Goal: Transaction & Acquisition: Obtain resource

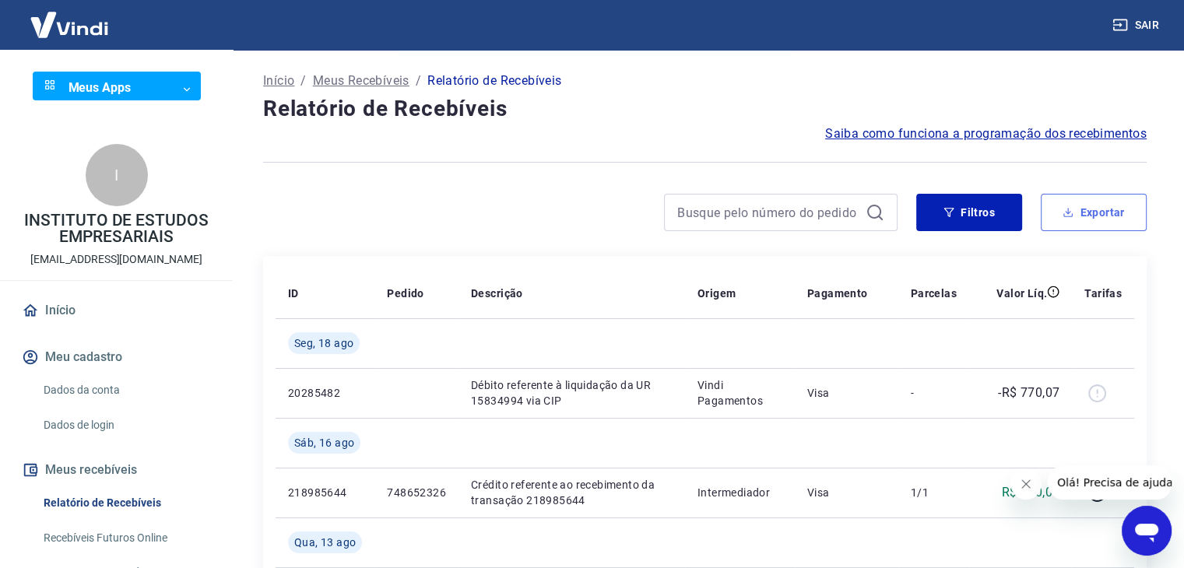
click at [1104, 213] on button "Exportar" at bounding box center [1094, 212] width 106 height 37
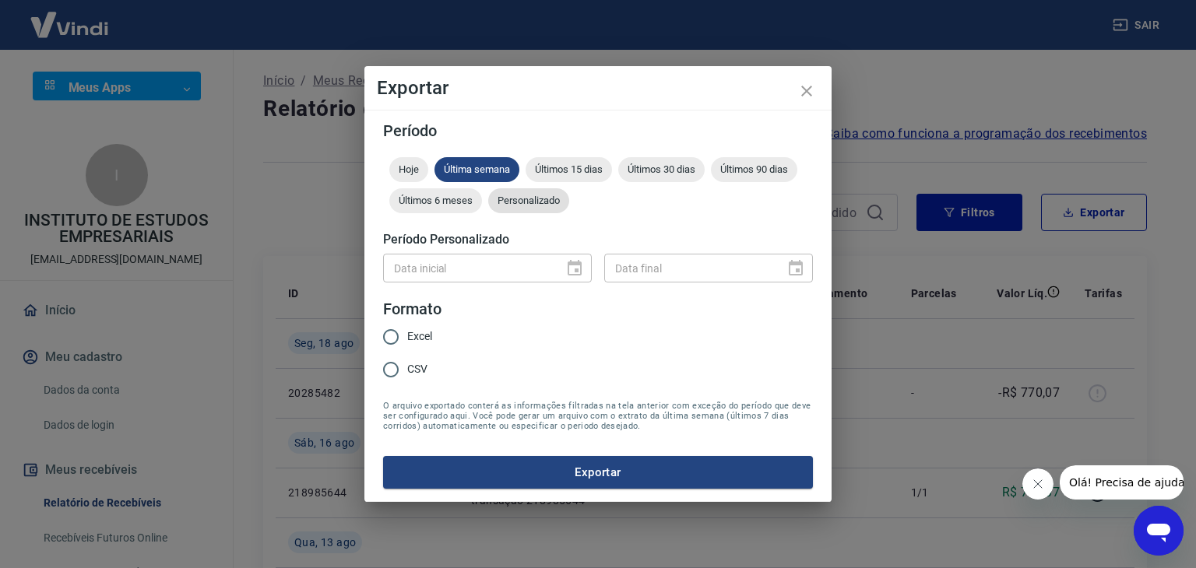
click at [536, 211] on div "Personalizado" at bounding box center [528, 200] width 81 height 25
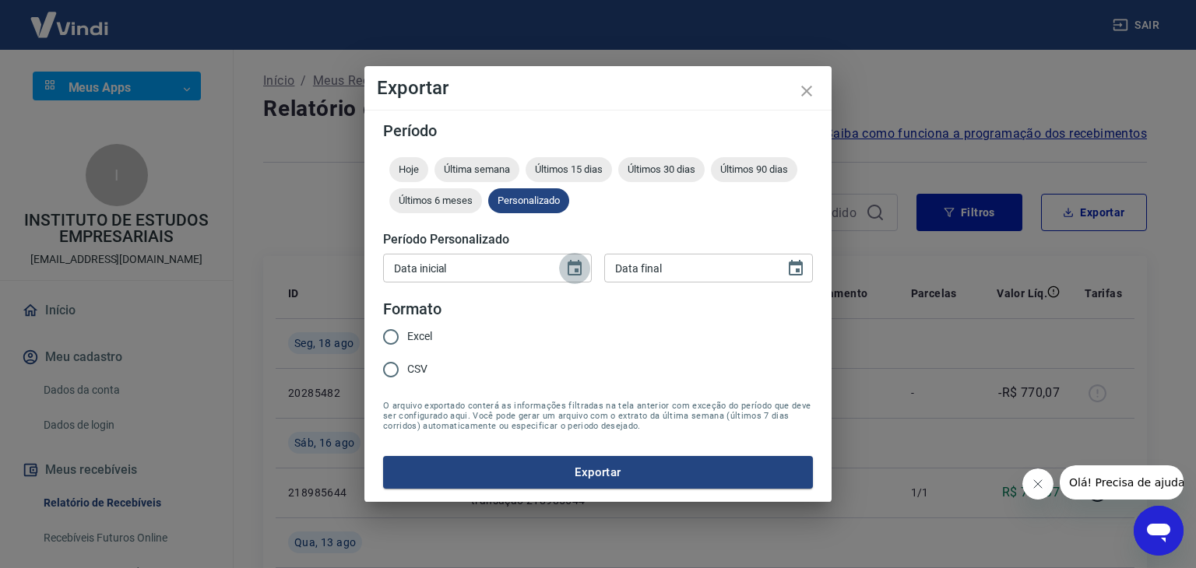
click at [571, 279] on button "Choose date" at bounding box center [574, 268] width 31 height 31
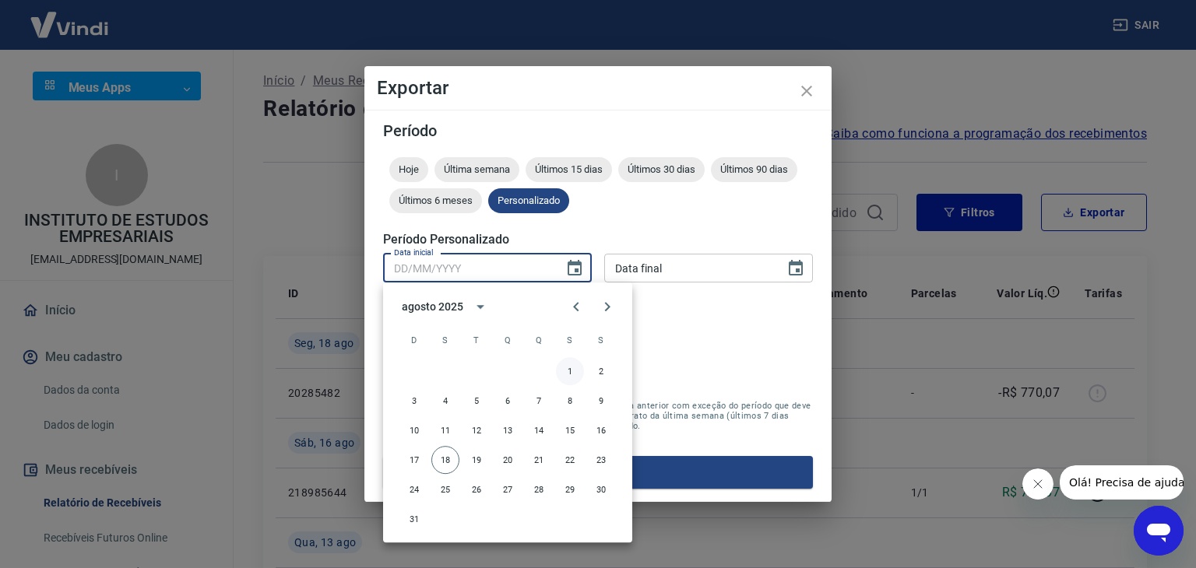
click at [567, 378] on button "1" at bounding box center [570, 371] width 28 height 28
type input "01/08/2025"
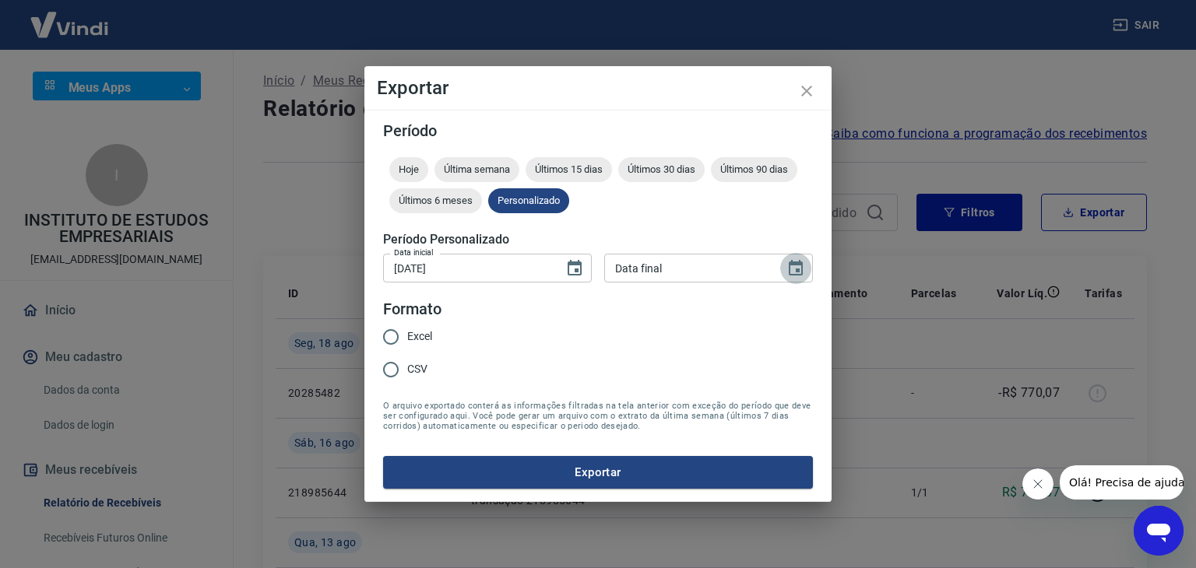
click at [793, 278] on button "Choose date" at bounding box center [795, 268] width 31 height 31
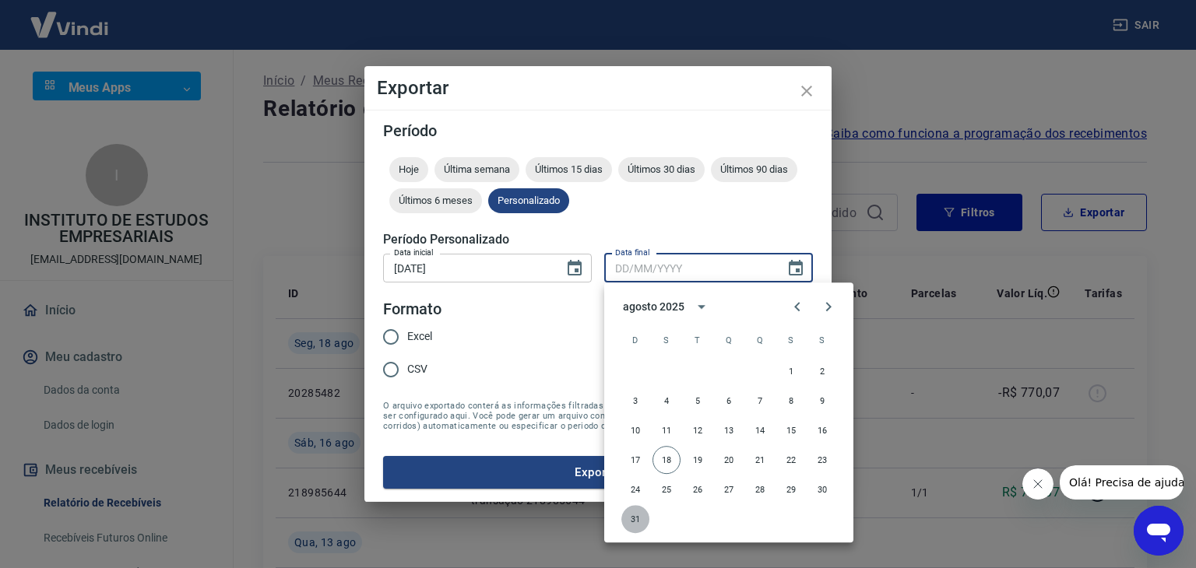
click at [635, 509] on button "31" at bounding box center [635, 519] width 28 height 28
type input "31/08/2025"
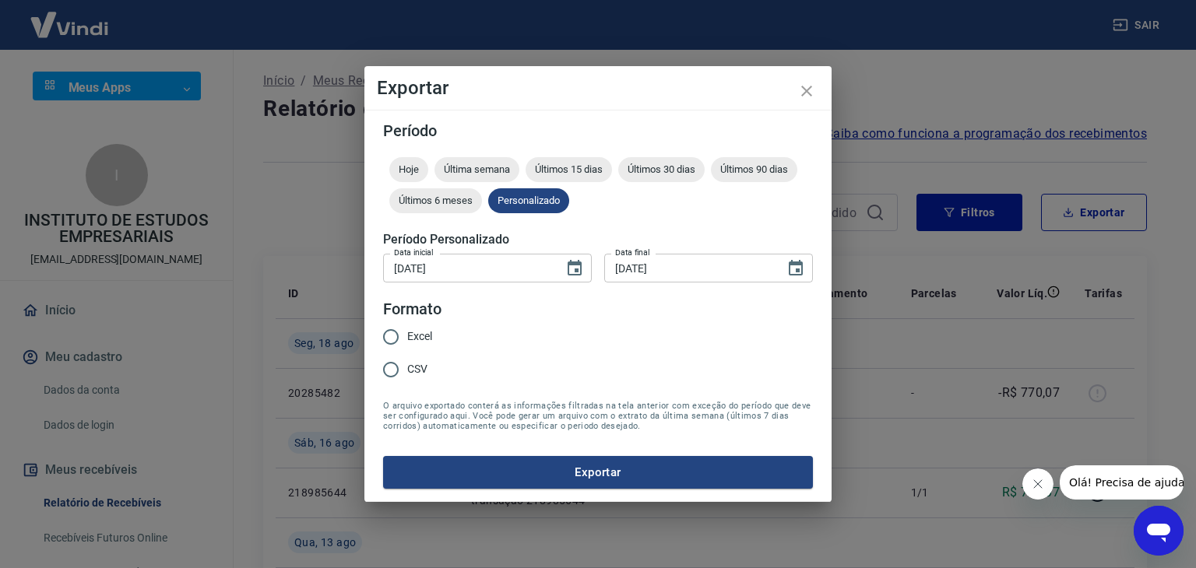
click at [424, 343] on span "Excel" at bounding box center [419, 337] width 25 height 16
click at [407, 343] on input "Excel" at bounding box center [390, 337] width 33 height 33
radio input "true"
click at [613, 473] on button "Exportar" at bounding box center [598, 472] width 430 height 33
